Goal: Transaction & Acquisition: Purchase product/service

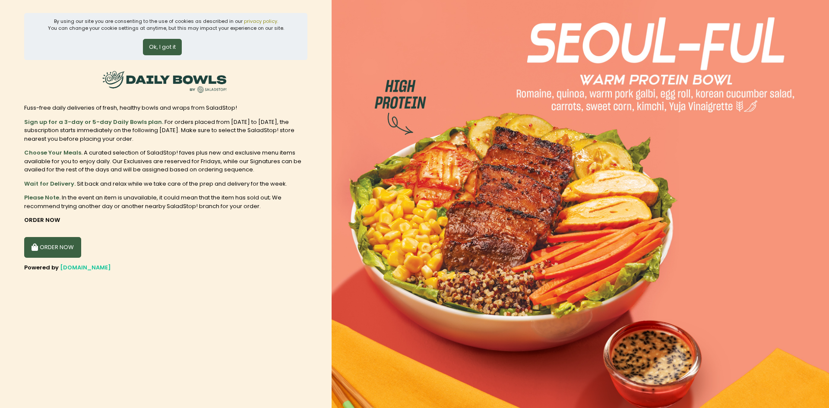
click at [59, 250] on button "ORDER NOW" at bounding box center [52, 247] width 57 height 21
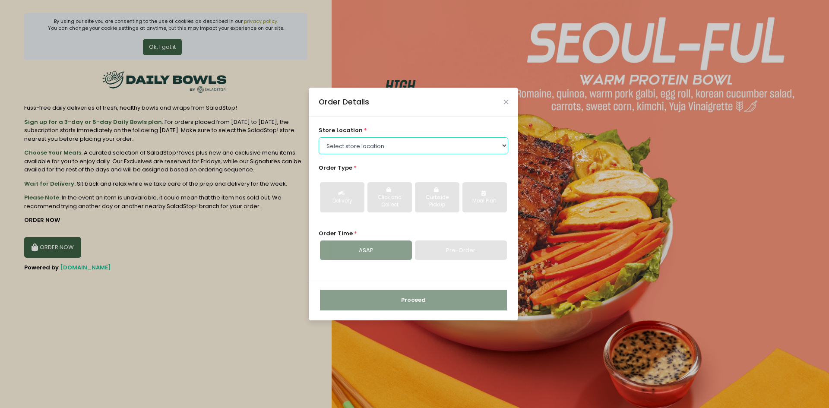
click at [498, 145] on select "Select store location Central Square Salcedo Greenhills Araneta, Cubao Alabang …" at bounding box center [414, 145] width 190 height 16
select select "63a9723d37b89823b733ab85"
click at [319, 137] on select "Select store location Central Square Salcedo Greenhills Araneta, Cubao Alabang …" at bounding box center [414, 145] width 190 height 16
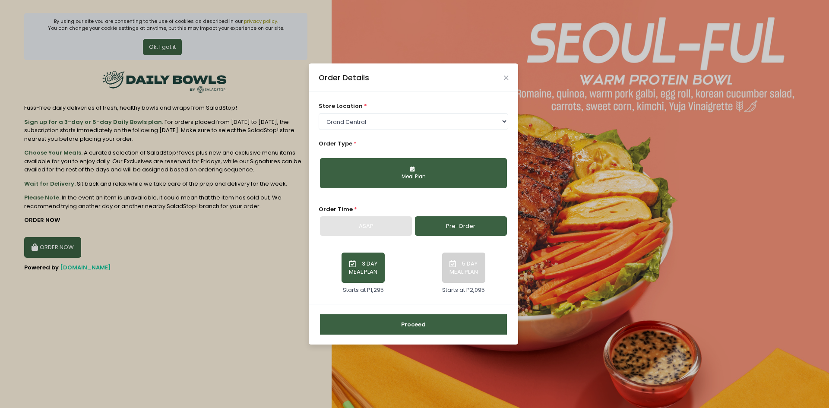
click at [430, 168] on button "Meal Plan" at bounding box center [413, 173] width 187 height 30
click at [480, 262] on button "5 DAY MEAL PLAN" at bounding box center [463, 268] width 43 height 30
click at [390, 263] on div "3 DAY MEAL PLAN Starts at P1,295" at bounding box center [363, 270] width 100 height 48
click at [371, 261] on button "3 DAY MEAL PLAN" at bounding box center [363, 268] width 43 height 30
click at [506, 80] on icon "Close" at bounding box center [506, 78] width 4 height 6
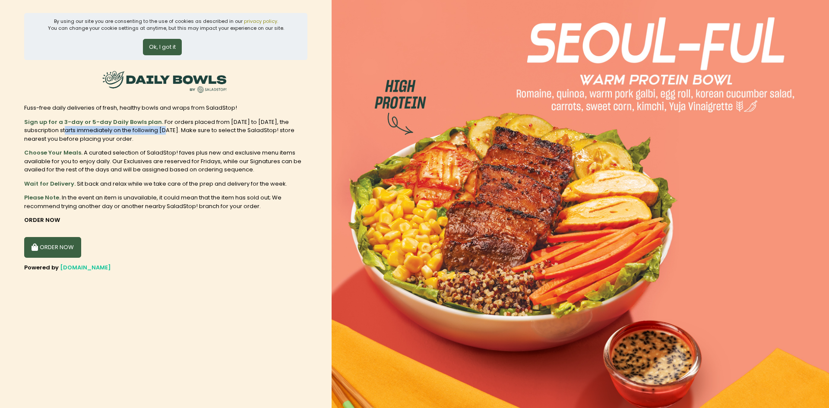
drag, startPoint x: 67, startPoint y: 132, endPoint x: 170, endPoint y: 133, distance: 103.2
click at [170, 133] on div "Sign up for a 3-day or 5-day Daily Bowls plan. For orders placed from Monday to…" at bounding box center [165, 130] width 283 height 25
drag, startPoint x: 89, startPoint y: 153, endPoint x: 189, endPoint y: 153, distance: 100.2
click at [189, 153] on div "Choose Your Meals. A curated selection of SaladStop! faves plus new and exclusi…" at bounding box center [165, 161] width 283 height 25
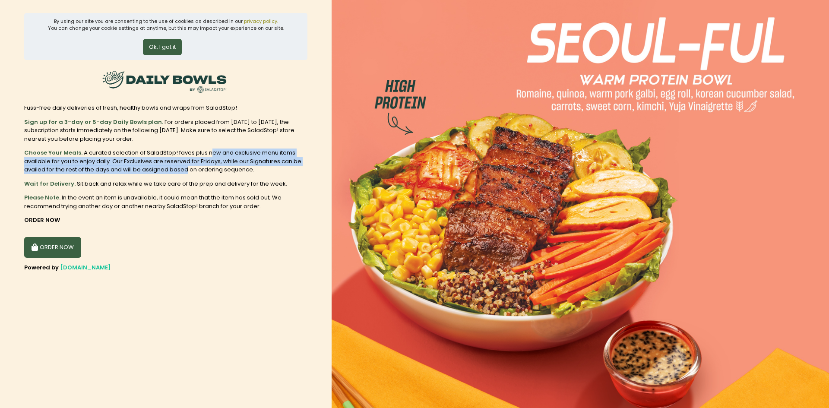
drag, startPoint x: 211, startPoint y: 153, endPoint x: 186, endPoint y: 172, distance: 31.4
click at [186, 172] on div "Choose Your Meals. A curated selection of SaladStop! faves plus new and exclusi…" at bounding box center [165, 161] width 283 height 25
click at [61, 242] on button "ORDER NOW" at bounding box center [52, 247] width 57 height 21
select select "63a9723d37b89823b733ab85"
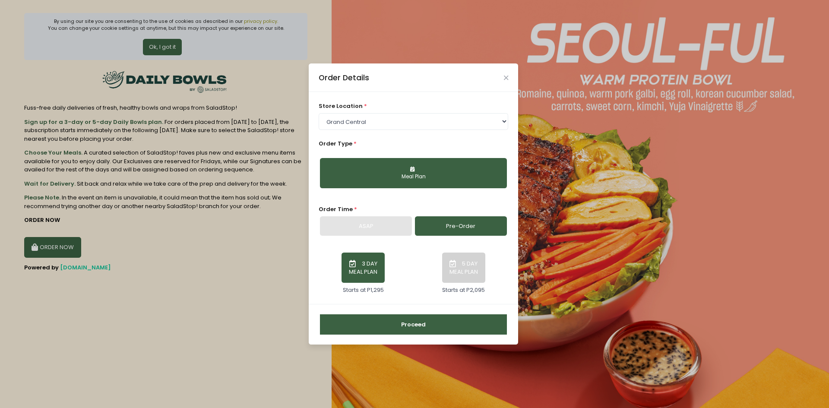
click at [376, 229] on div "ASAP" at bounding box center [366, 226] width 92 height 20
click at [377, 326] on button "Proceed" at bounding box center [413, 324] width 187 height 21
